Goal: Transaction & Acquisition: Purchase product/service

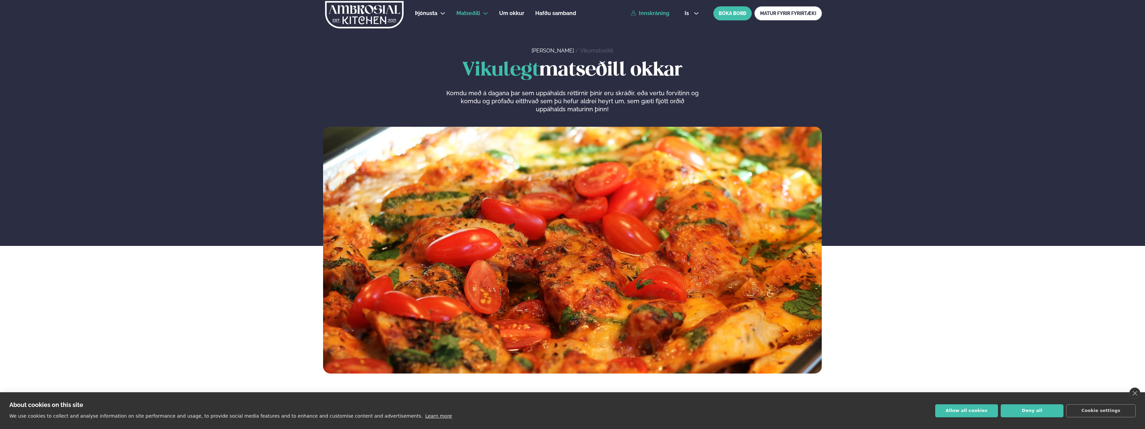
click at [652, 16] on link "Innskráning" at bounding box center [650, 13] width 38 height 6
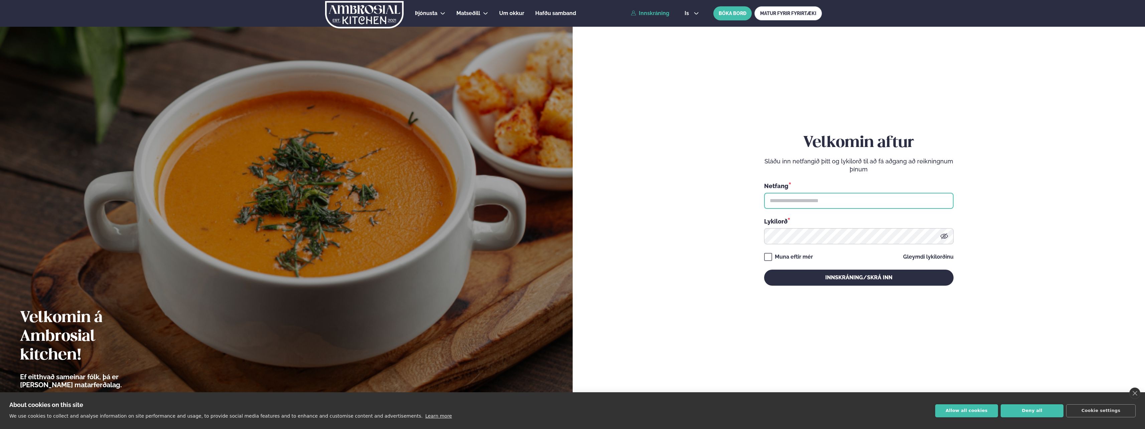
click at [815, 202] on input "text" at bounding box center [859, 201] width 190 height 16
type input "**********"
click at [922, 255] on link "Gleymdi lykilorðinu" at bounding box center [928, 256] width 50 height 5
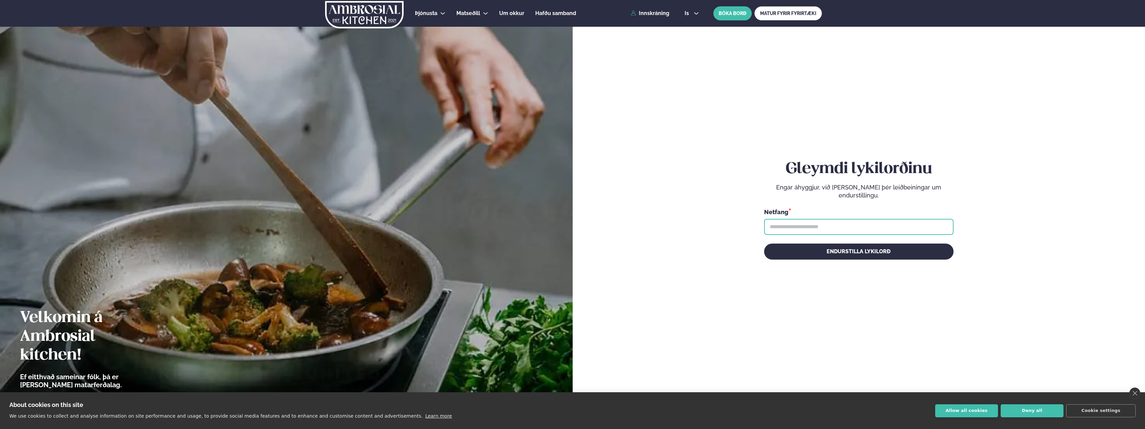
click at [813, 228] on input "text" at bounding box center [859, 227] width 190 height 16
type input "**********"
click at [876, 249] on button "Endurstilla lykilorð" at bounding box center [859, 252] width 190 height 16
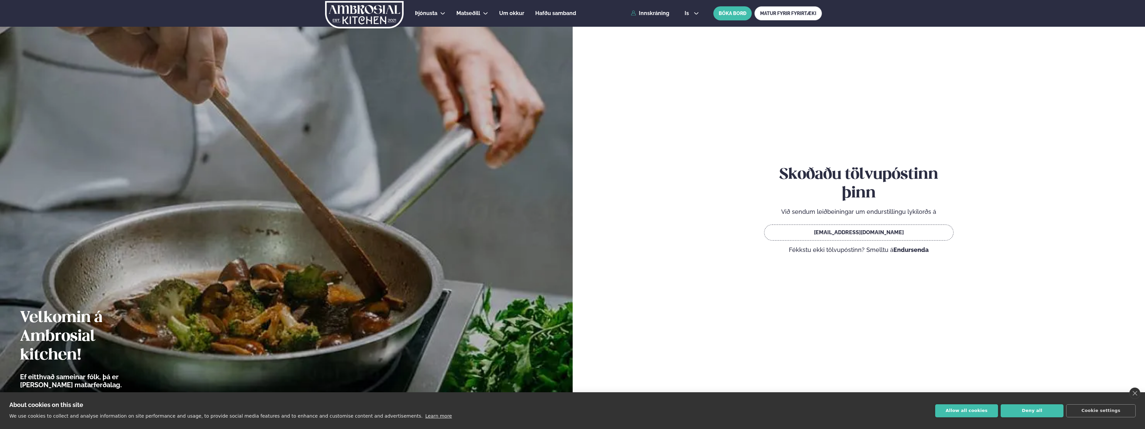
click at [695, 308] on div "Skoðaðu tölvupóstinn þinn Við sendum leiðbeiningar um endurstillingu lykilorðs …" at bounding box center [859, 216] width 533 height 399
click at [1132, 392] on link "close" at bounding box center [1135, 393] width 11 height 11
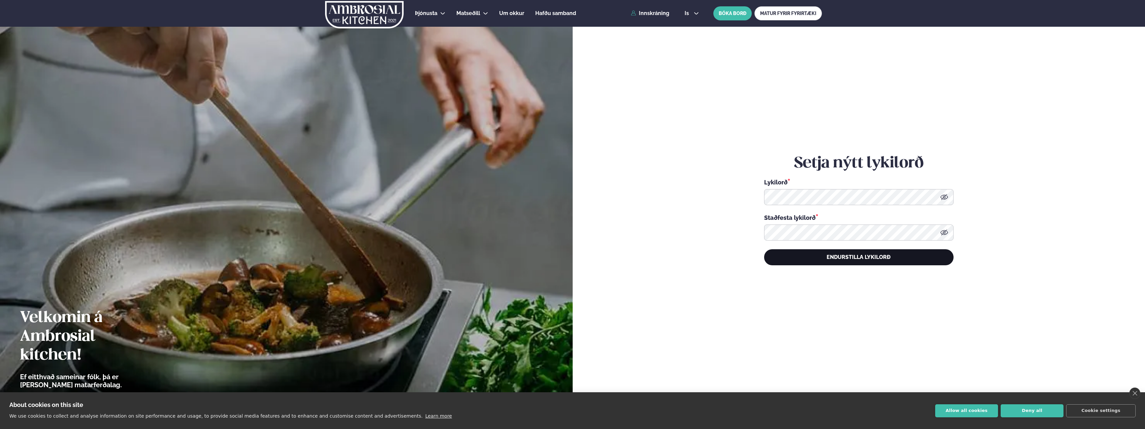
click at [903, 256] on button "Endurstilla lykilorð" at bounding box center [859, 257] width 190 height 16
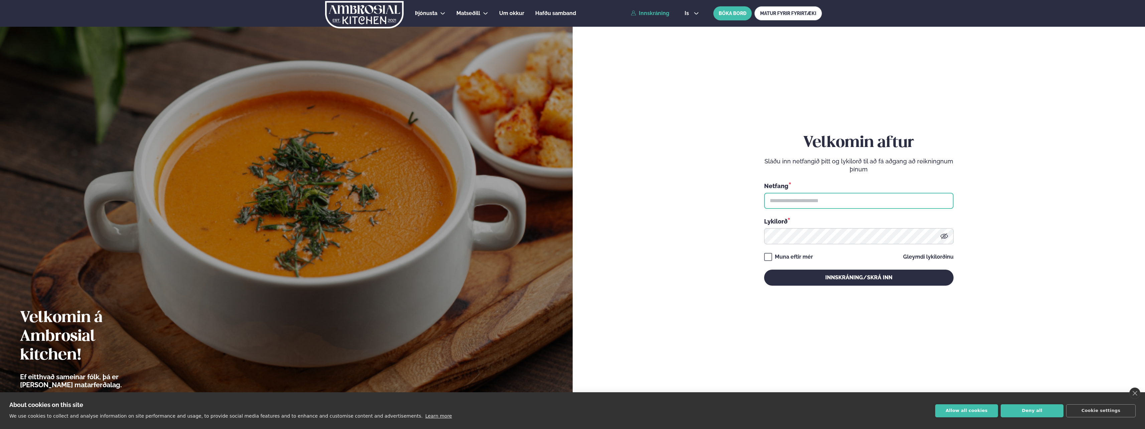
type input "**********"
click at [856, 279] on button "Innskráning/Skrá inn" at bounding box center [859, 278] width 190 height 16
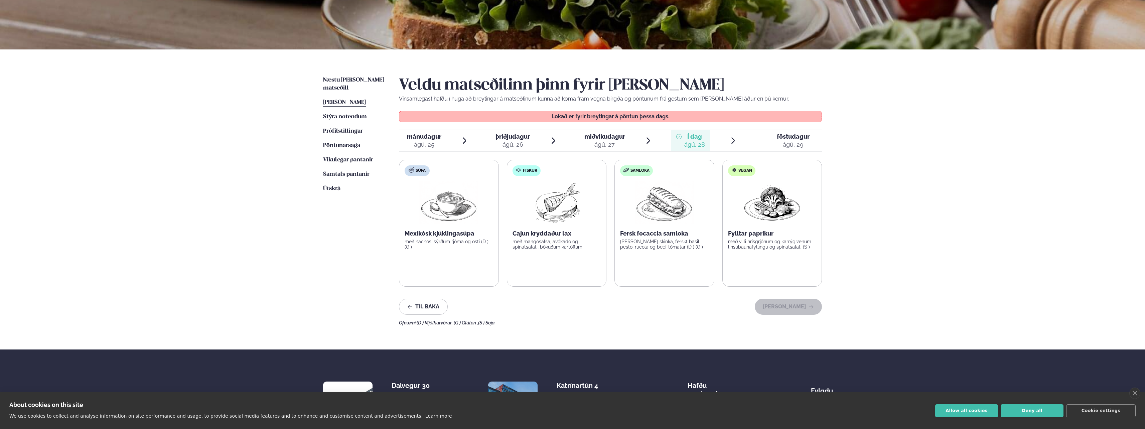
scroll to position [134, 0]
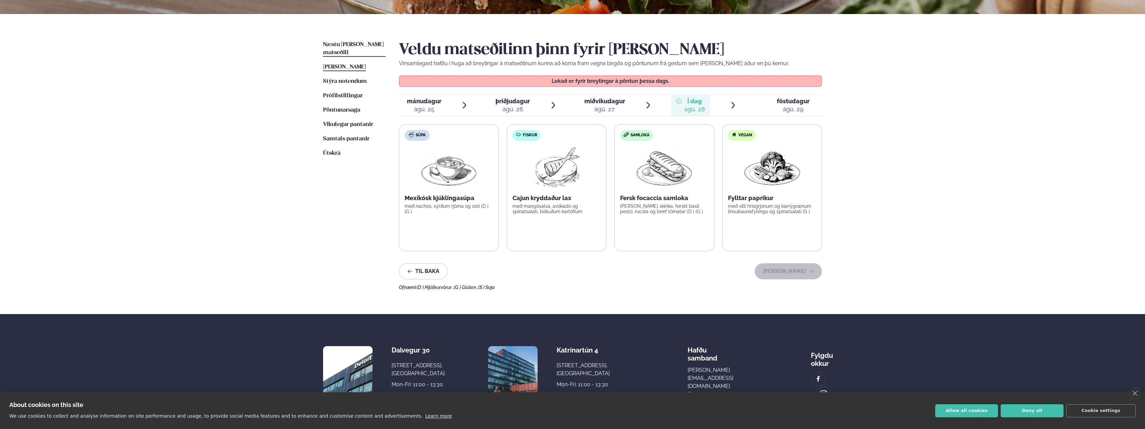
click at [346, 45] on span "Næstu viku matseðill" at bounding box center [353, 49] width 61 height 14
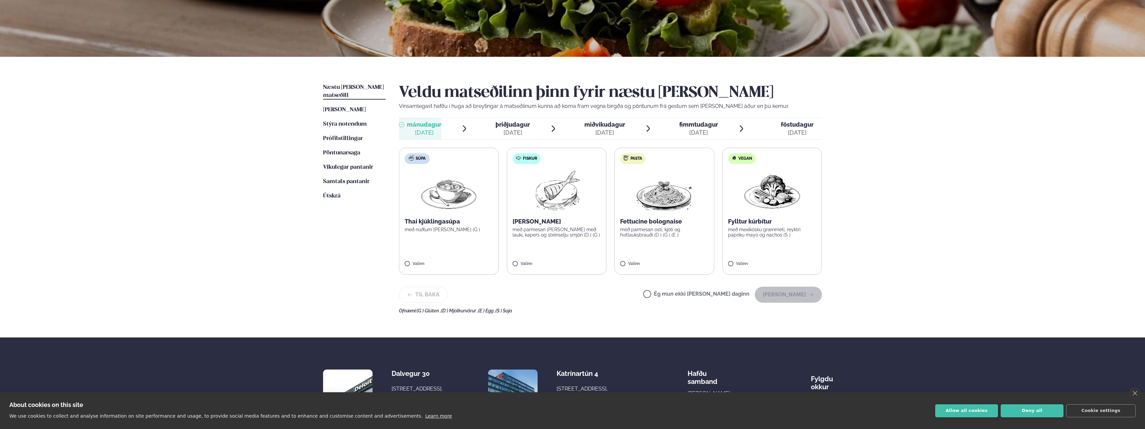
scroll to position [100, 0]
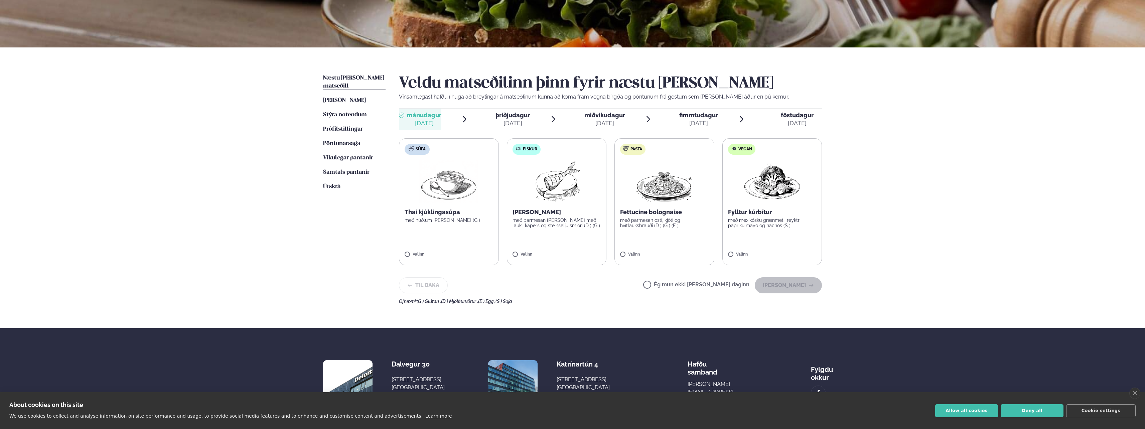
click at [662, 186] on img at bounding box center [664, 181] width 59 height 43
click at [684, 250] on icon at bounding box center [684, 251] width 7 height 7
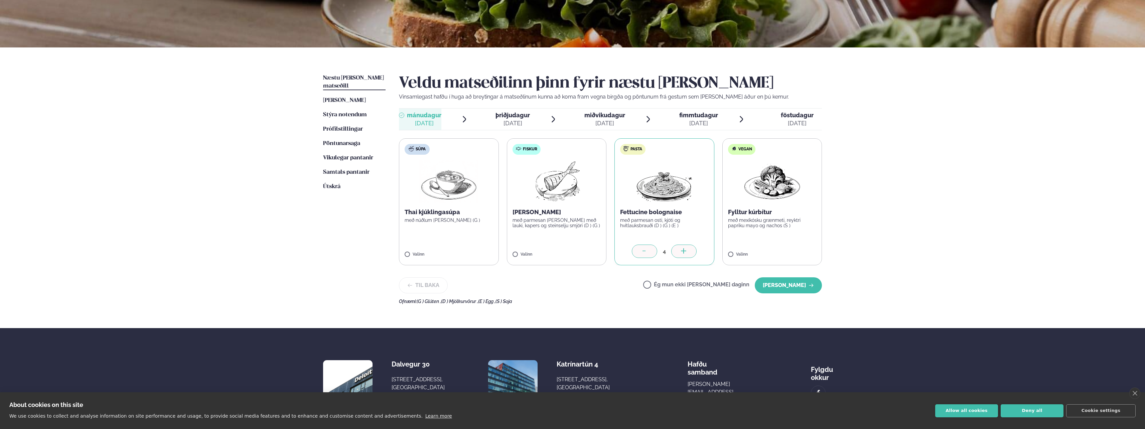
click at [684, 250] on icon at bounding box center [684, 251] width 7 height 7
click at [683, 250] on icon at bounding box center [684, 251] width 7 height 7
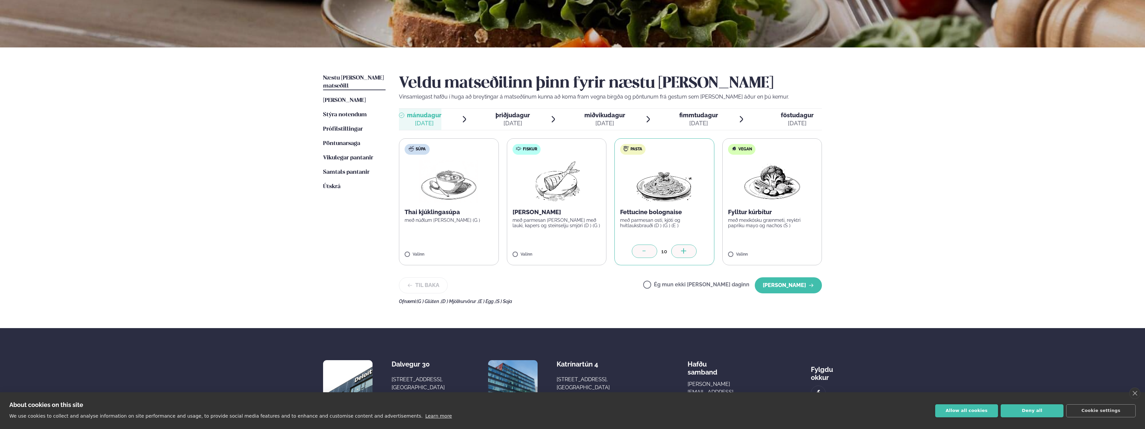
click at [683, 250] on icon at bounding box center [684, 251] width 7 height 7
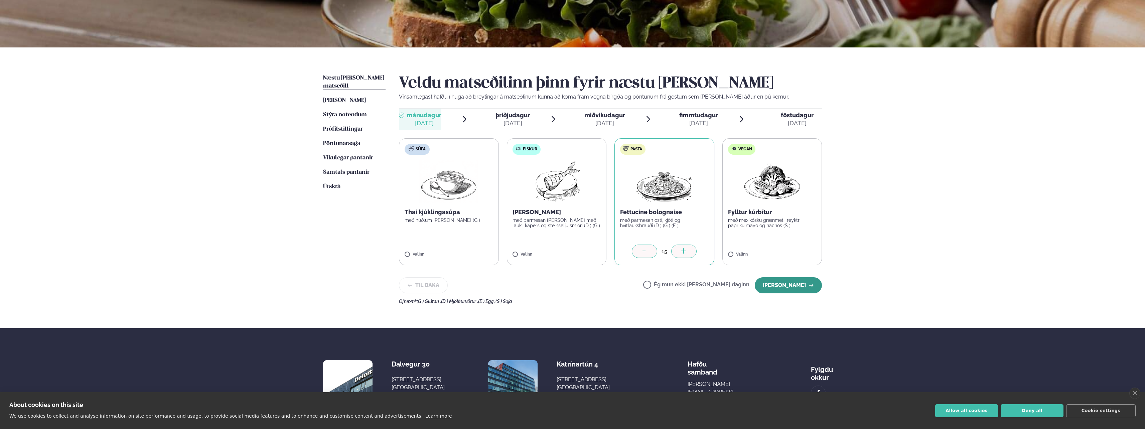
click at [788, 286] on button "Halda áfram" at bounding box center [788, 285] width 67 height 16
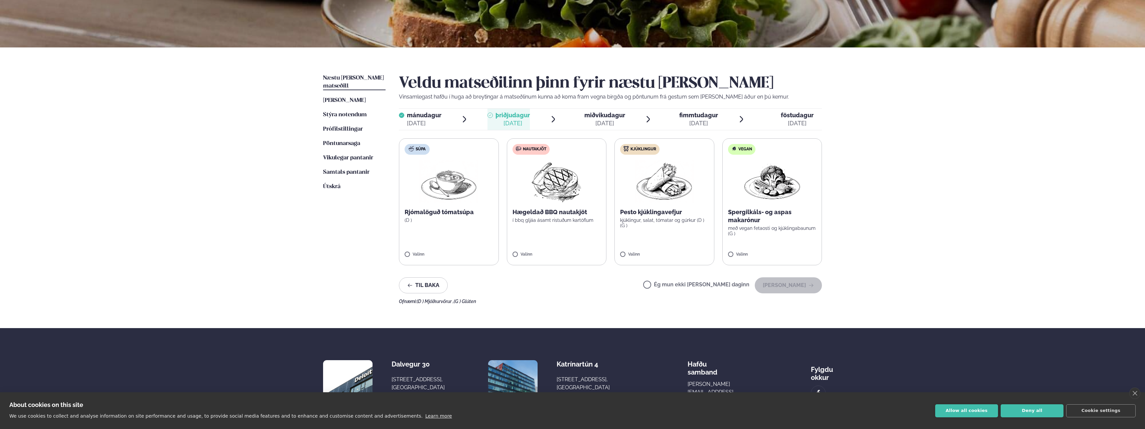
click at [671, 280] on div "Ég mun ekki borða þann daginn Halda áfram" at bounding box center [732, 285] width 179 height 16
click at [671, 286] on label "Ég mun ekki borða þann daginn" at bounding box center [696, 285] width 106 height 7
click at [798, 284] on button "Halda áfram" at bounding box center [788, 285] width 67 height 16
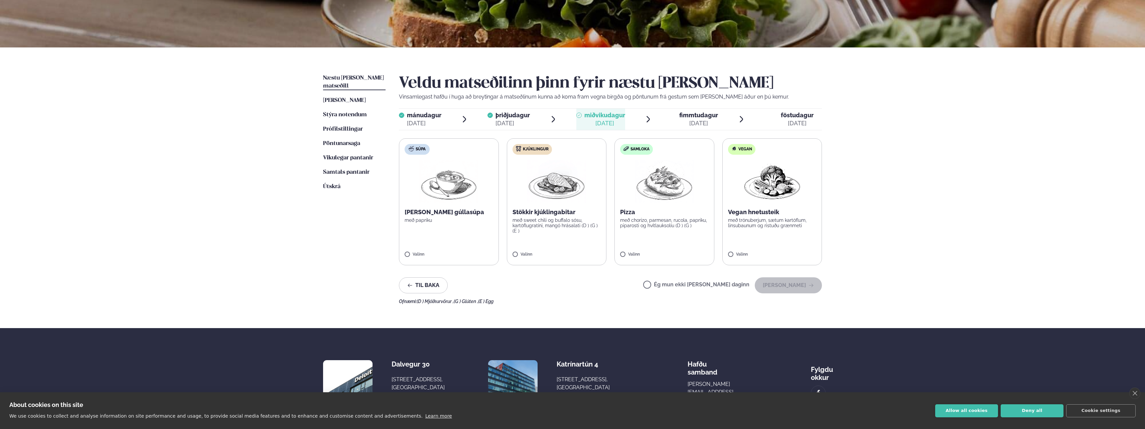
click at [420, 250] on label "Súpa Nauta gúllasúpa með papriku Valinn" at bounding box center [449, 201] width 100 height 127
click at [466, 253] on icon at bounding box center [468, 251] width 7 height 7
click at [471, 252] on icon at bounding box center [468, 251] width 7 height 7
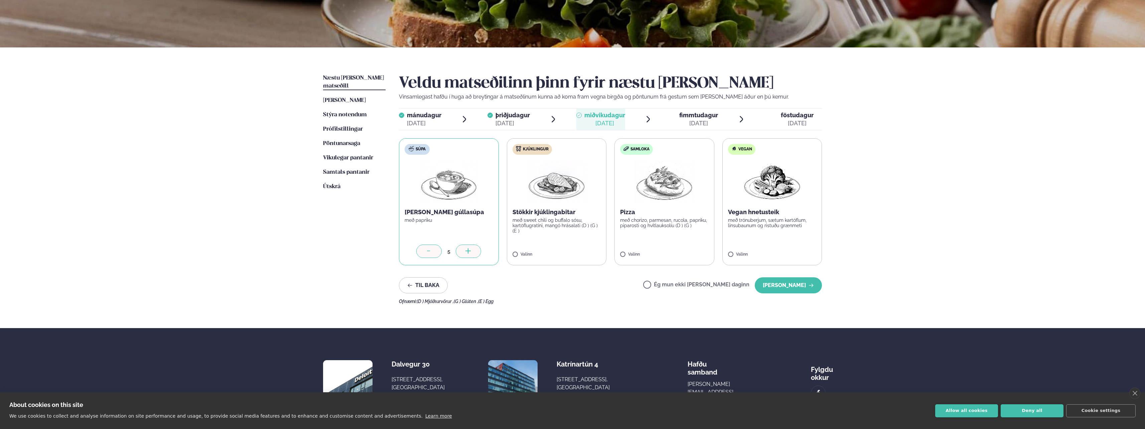
click at [471, 252] on icon at bounding box center [468, 251] width 7 height 7
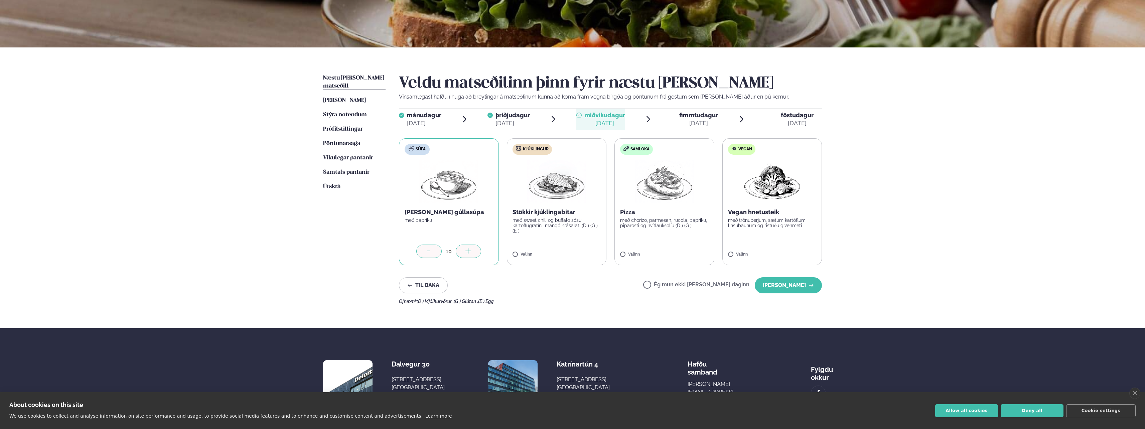
click at [471, 252] on icon at bounding box center [468, 251] width 7 height 7
click at [790, 286] on button "Halda áfram" at bounding box center [788, 285] width 67 height 16
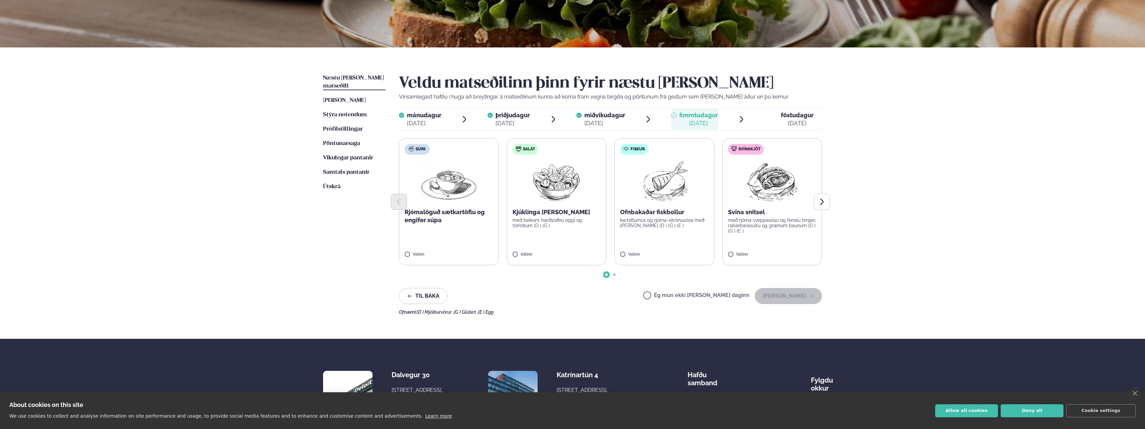
click at [556, 192] on img at bounding box center [556, 181] width 59 height 43
click at [575, 249] on icon at bounding box center [576, 251] width 7 height 7
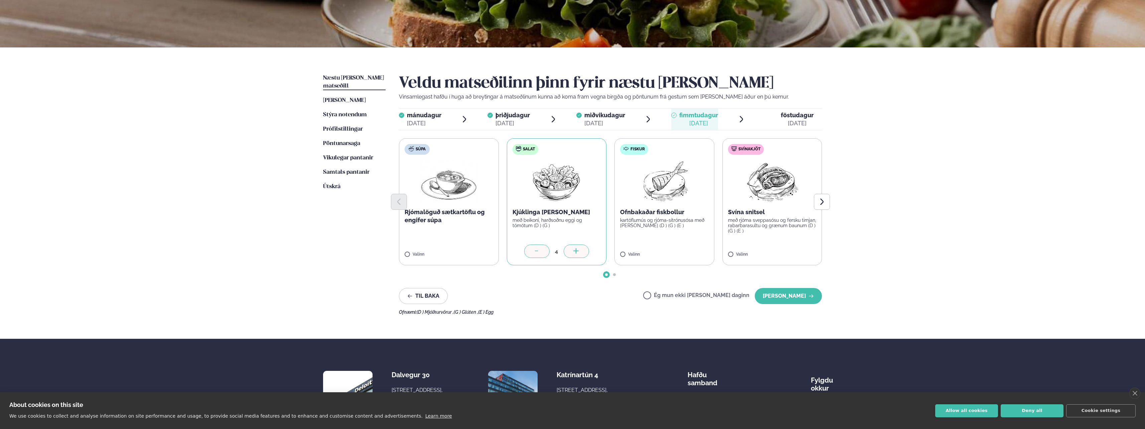
click at [575, 249] on icon at bounding box center [576, 251] width 7 height 7
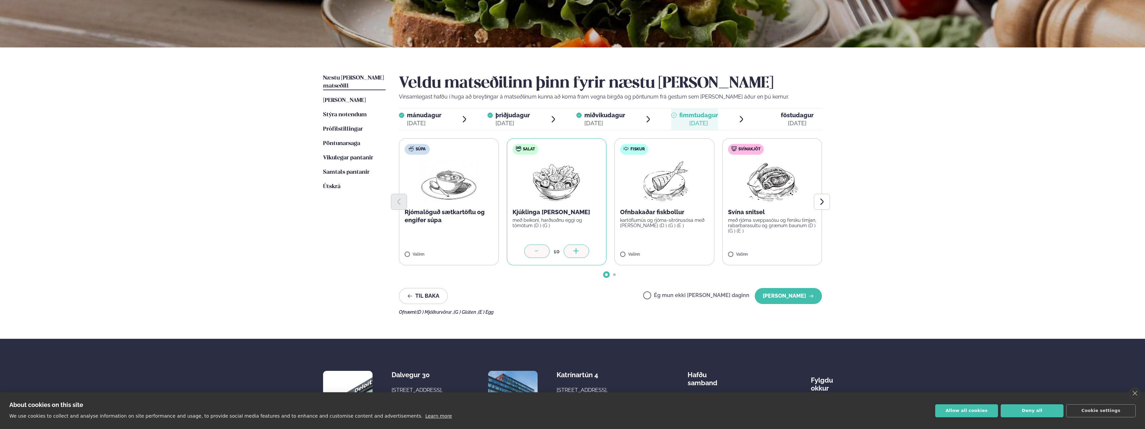
click at [575, 249] on icon at bounding box center [576, 251] width 7 height 7
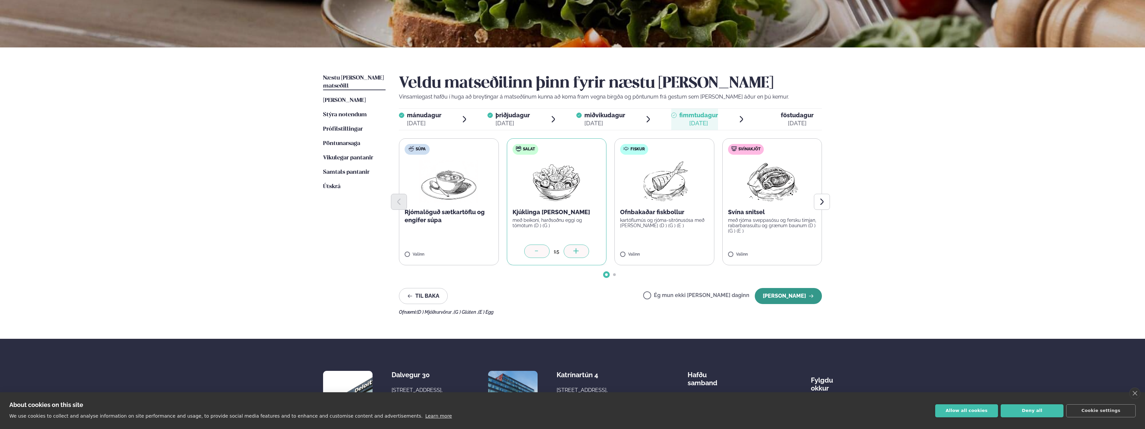
click at [806, 297] on button "Halda áfram" at bounding box center [788, 296] width 67 height 16
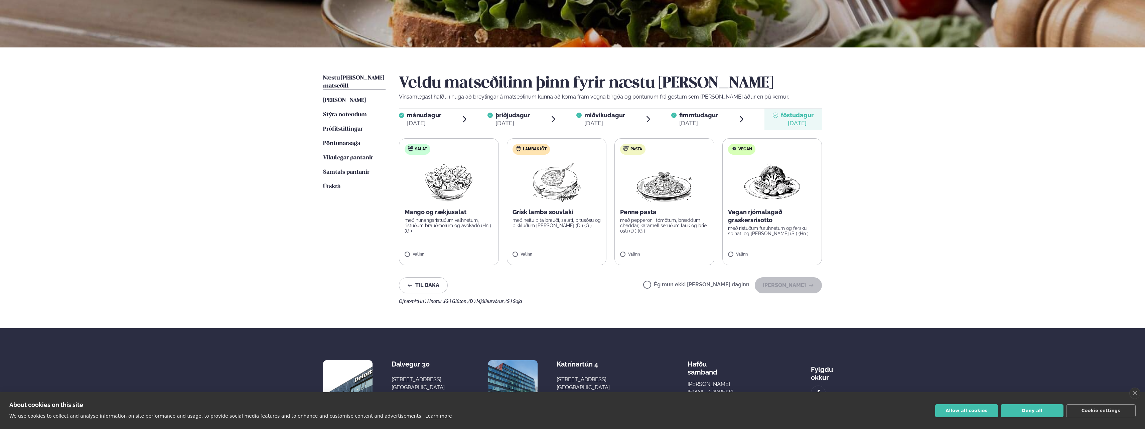
click at [676, 285] on label "Ég mun ekki borða þann daginn" at bounding box center [696, 285] width 106 height 7
click at [607, 121] on div "sep. 3" at bounding box center [605, 123] width 41 height 8
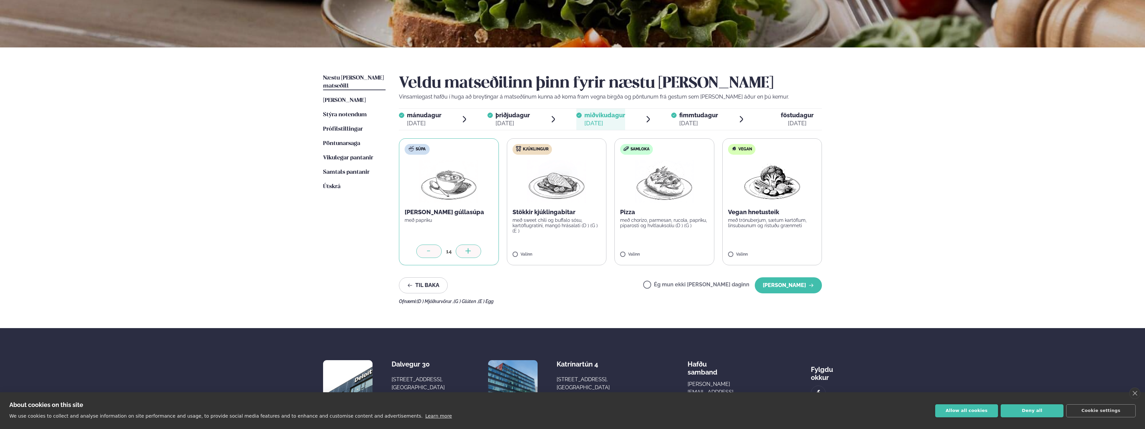
click at [428, 249] on icon at bounding box center [429, 251] width 7 height 7
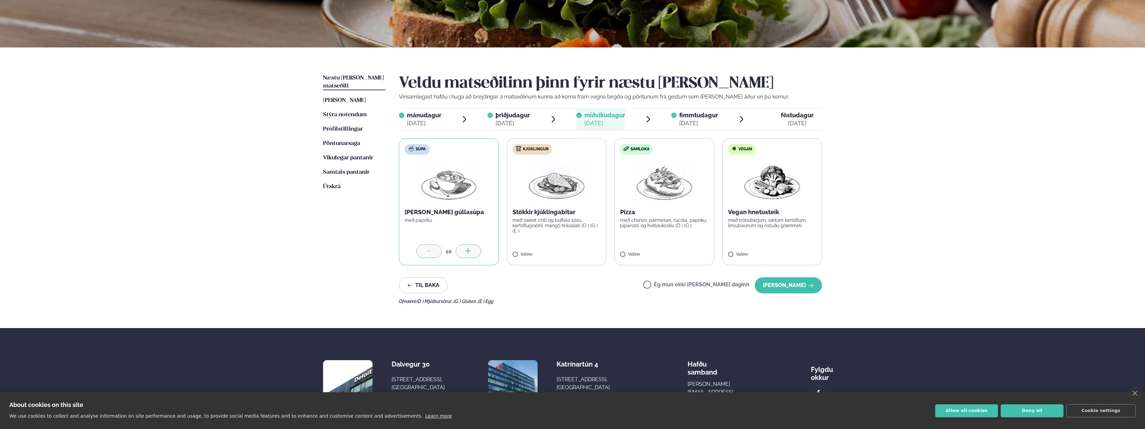
click at [428, 249] on icon at bounding box center [429, 251] width 7 height 7
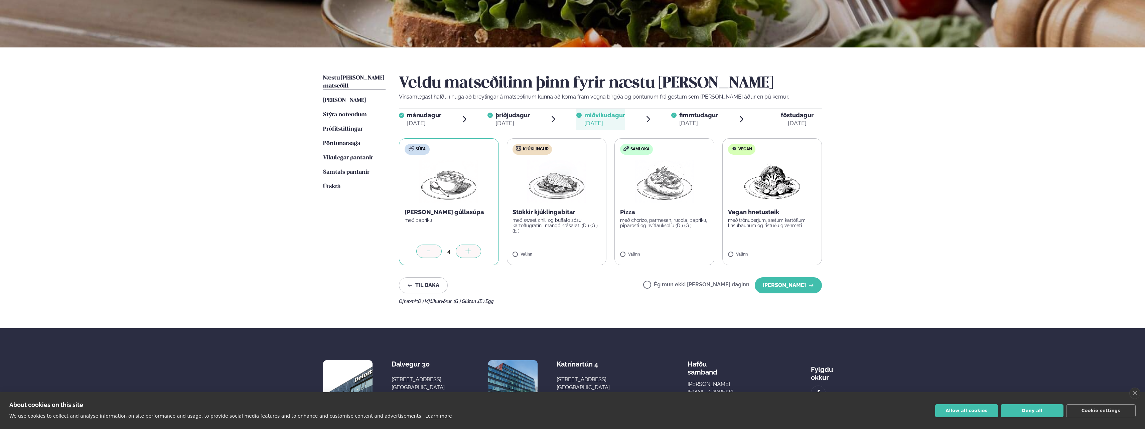
click at [428, 249] on icon at bounding box center [429, 251] width 7 height 7
click at [570, 248] on label "Kjúklingur Stökkir kjúklingabitar með sweet chili og buffalo sósu, kartöflugrat…" at bounding box center [557, 201] width 100 height 127
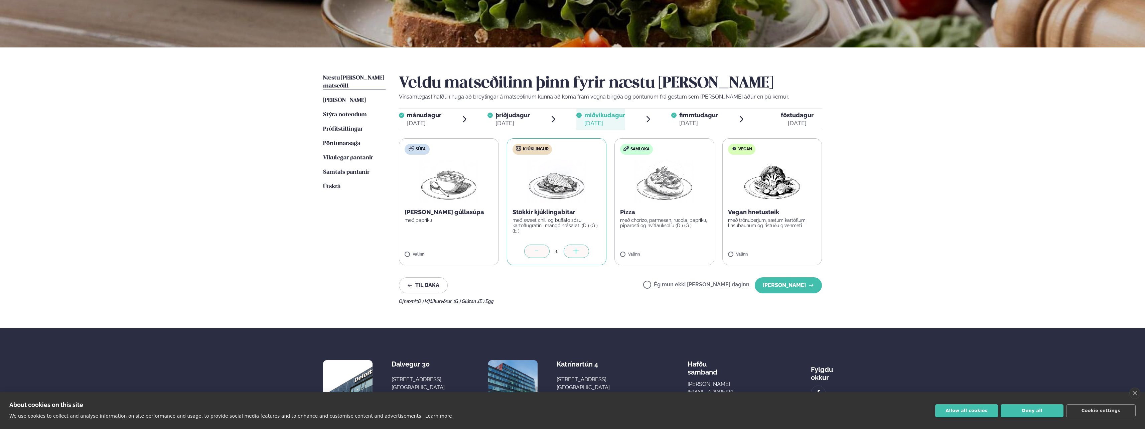
click at [578, 253] on icon at bounding box center [576, 251] width 7 height 7
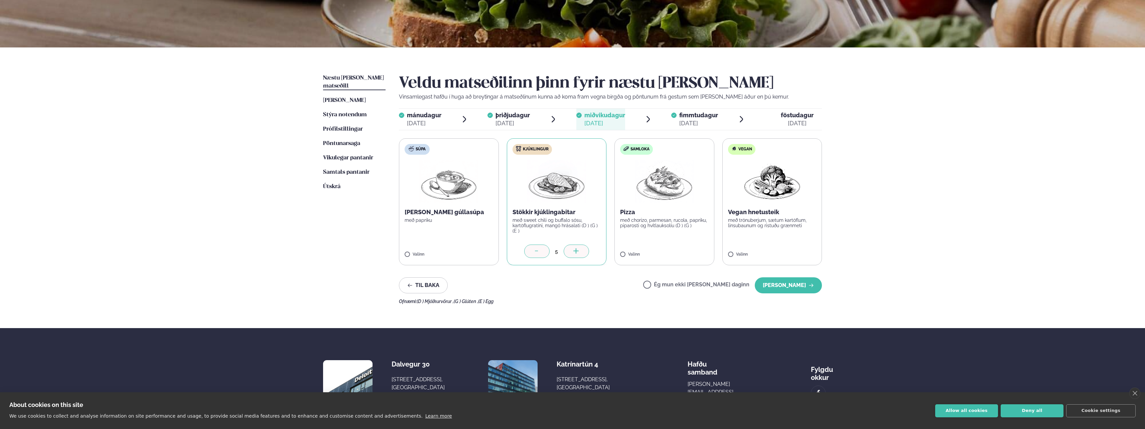
click at [578, 253] on icon at bounding box center [576, 251] width 7 height 7
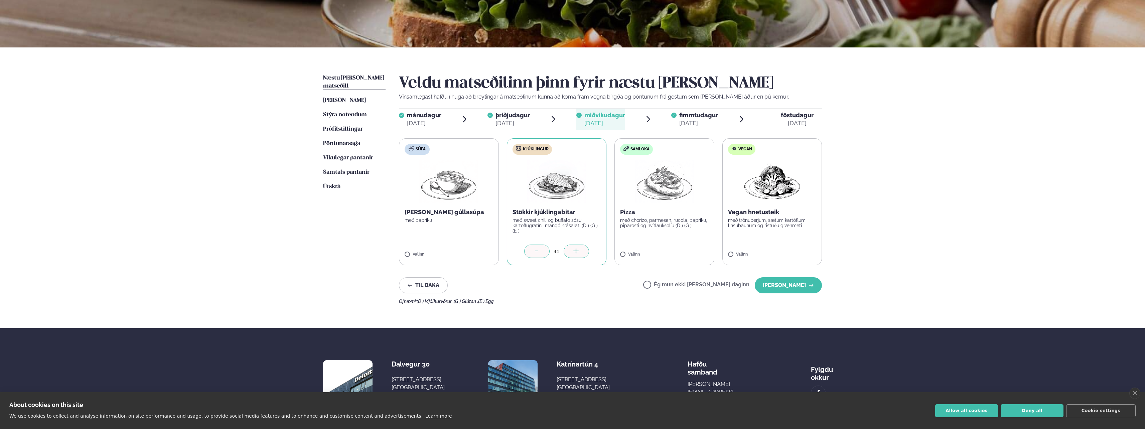
click at [578, 253] on icon at bounding box center [576, 251] width 7 height 7
click at [803, 283] on button "Halda áfram" at bounding box center [788, 285] width 67 height 16
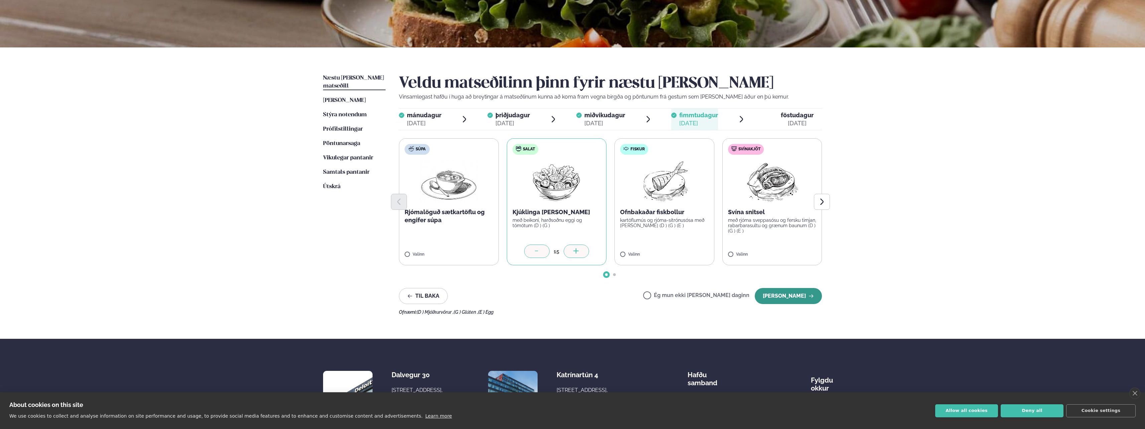
click at [799, 296] on button "Halda áfram" at bounding box center [788, 296] width 67 height 16
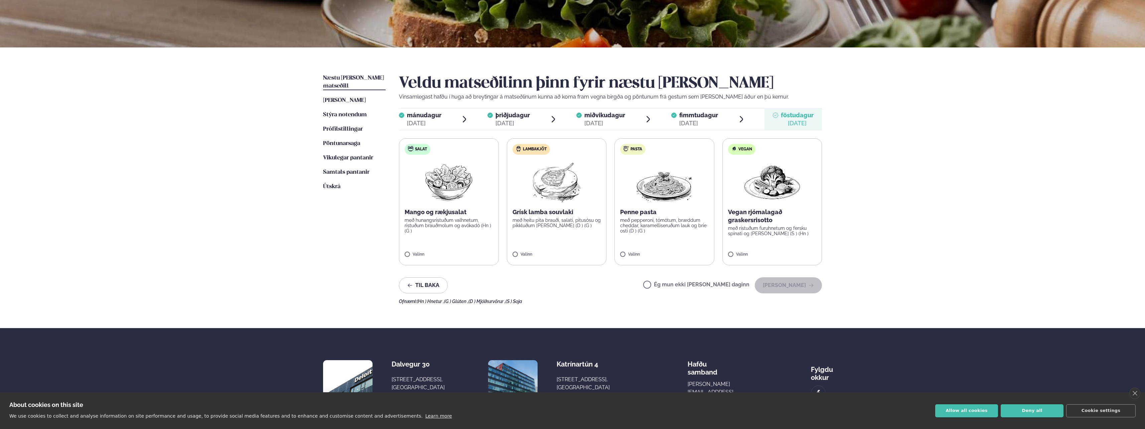
click at [673, 283] on label "Ég mun ekki borða þann daginn" at bounding box center [696, 285] width 106 height 7
click at [789, 283] on button "Halda áfram" at bounding box center [788, 285] width 67 height 16
